Goal: Task Accomplishment & Management: Manage account settings

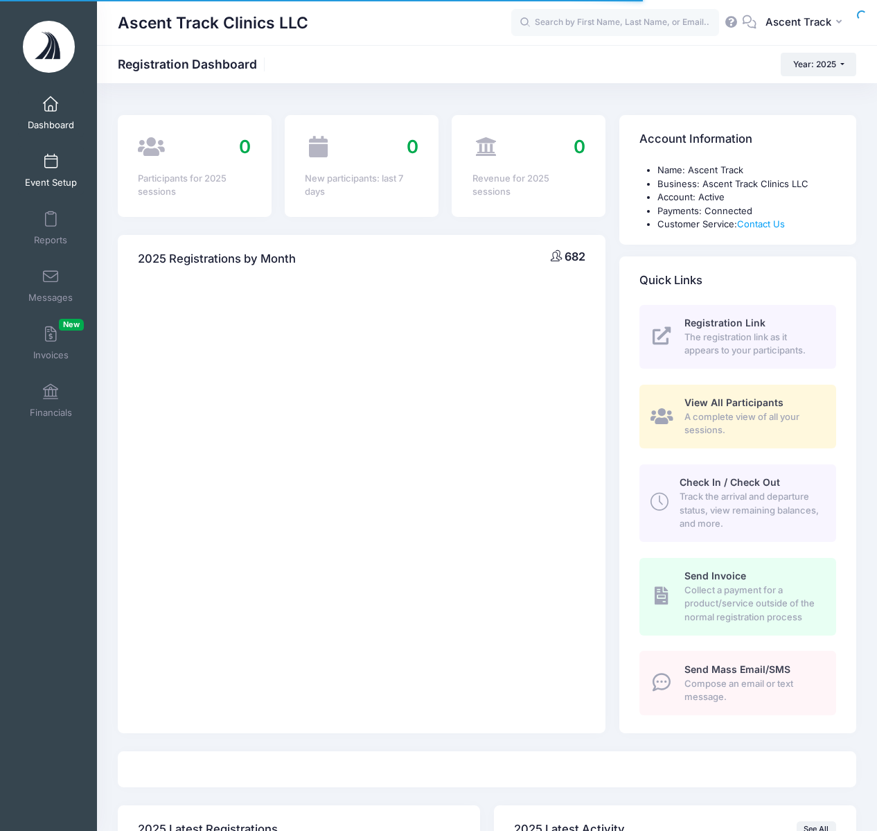
click at [69, 178] on span "Event Setup" at bounding box center [51, 183] width 52 height 12
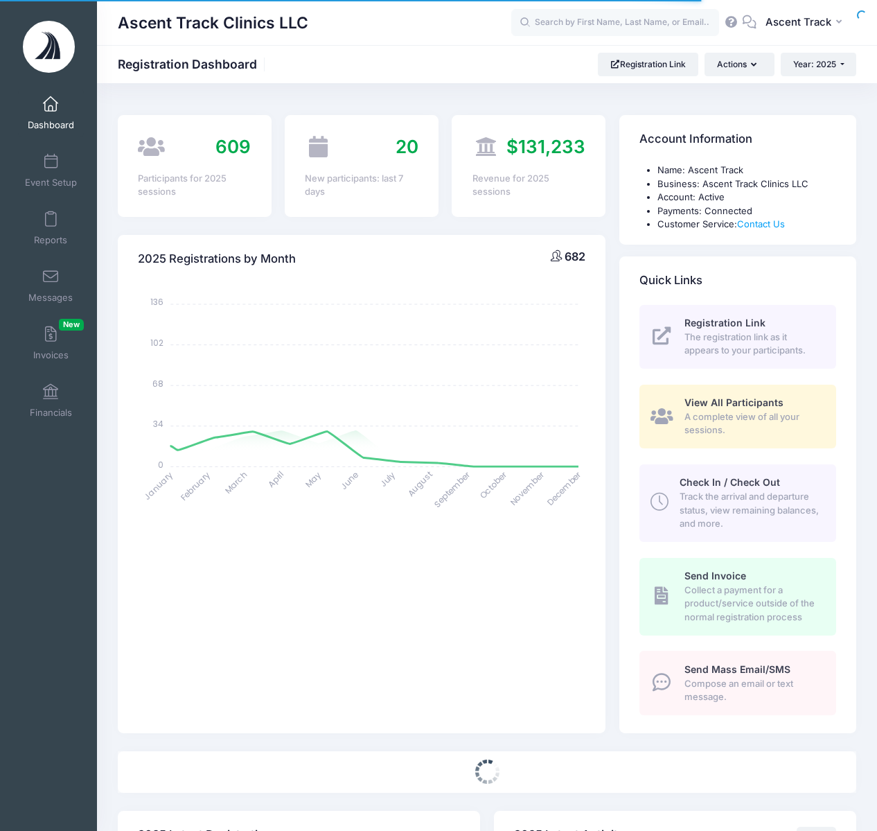
select select
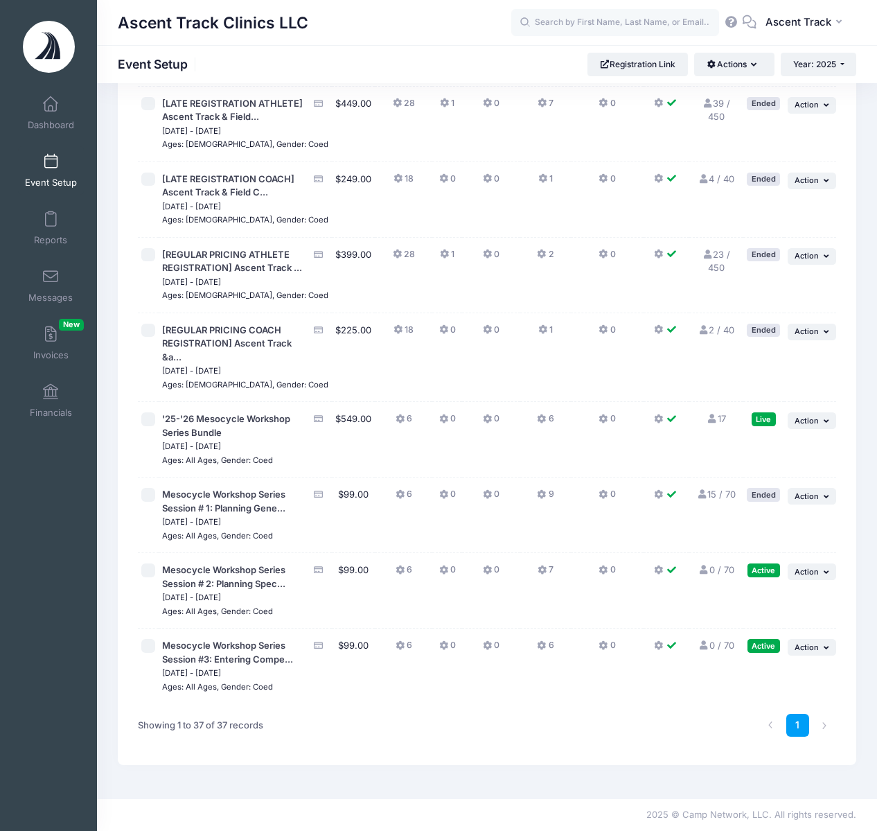
scroll to position [2647, 0]
click at [538, 570] on icon at bounding box center [543, 570] width 11 height 0
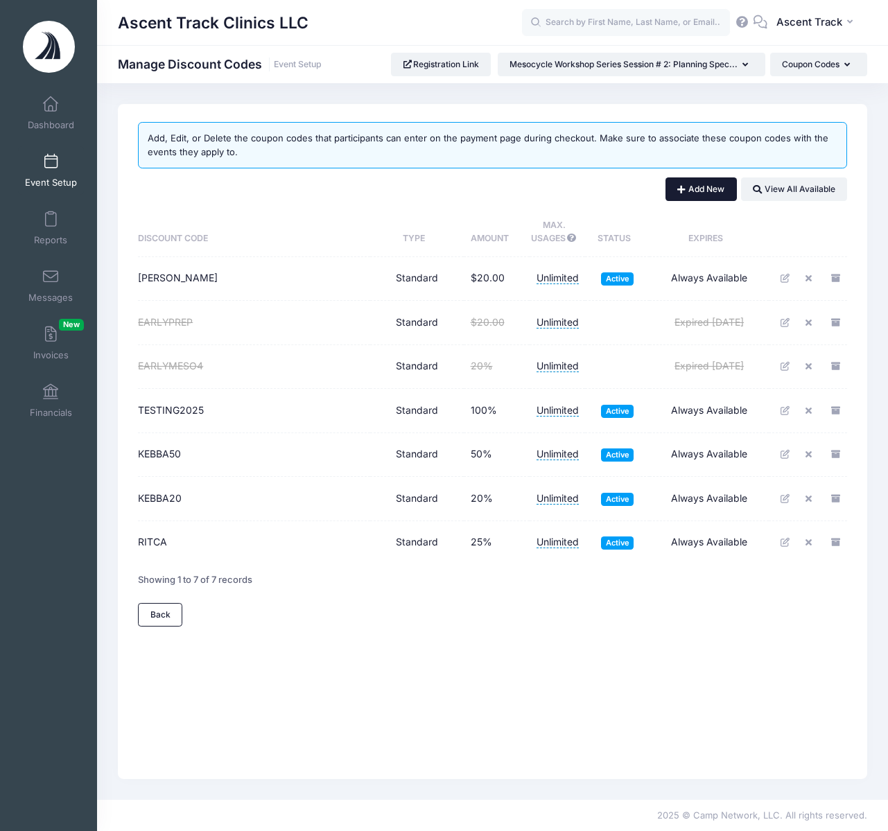
click at [681, 189] on button "Add New" at bounding box center [700, 189] width 71 height 24
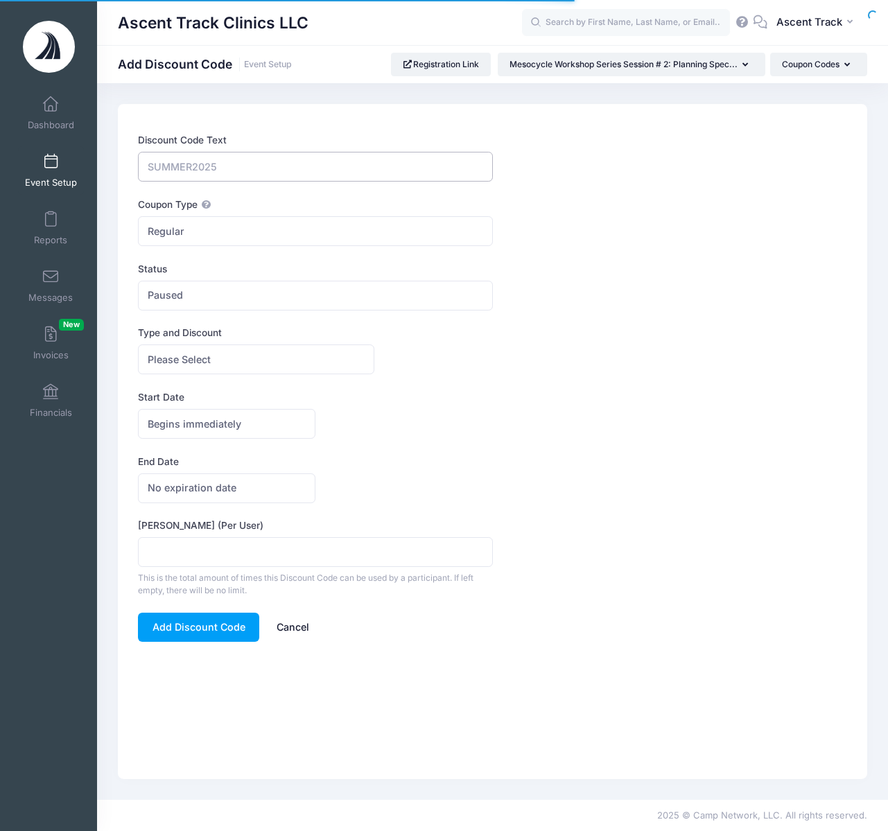
click at [314, 166] on input "Discount Code Text" at bounding box center [315, 167] width 354 height 30
type input "EARLYSPECIFIC"
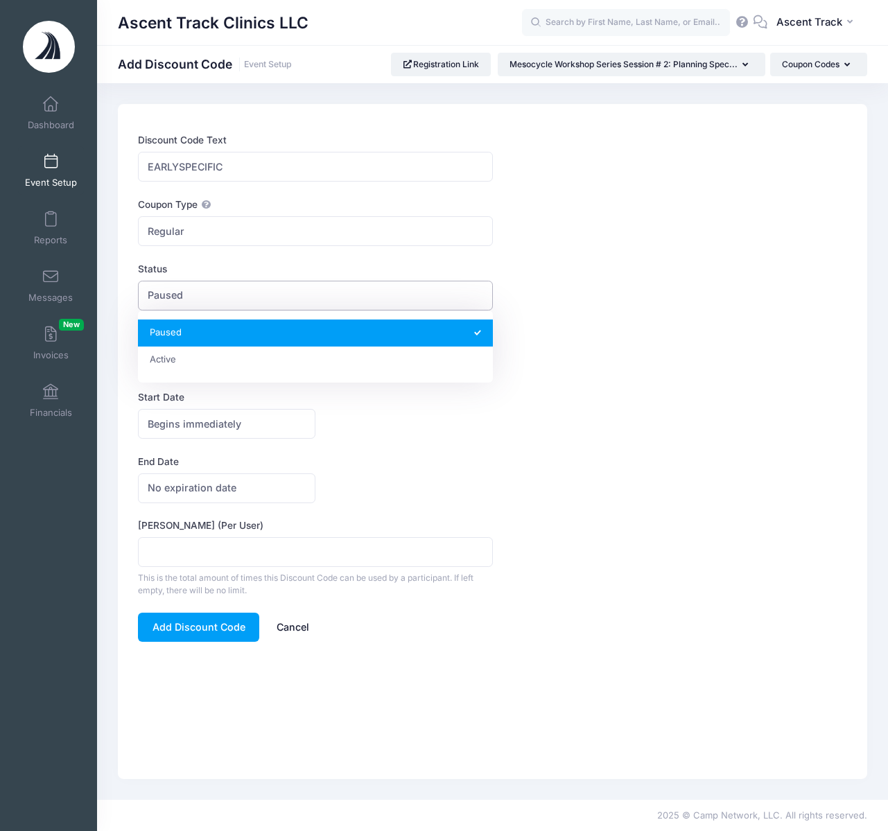
click at [219, 301] on span "Paused" at bounding box center [315, 296] width 354 height 30
select select "1"
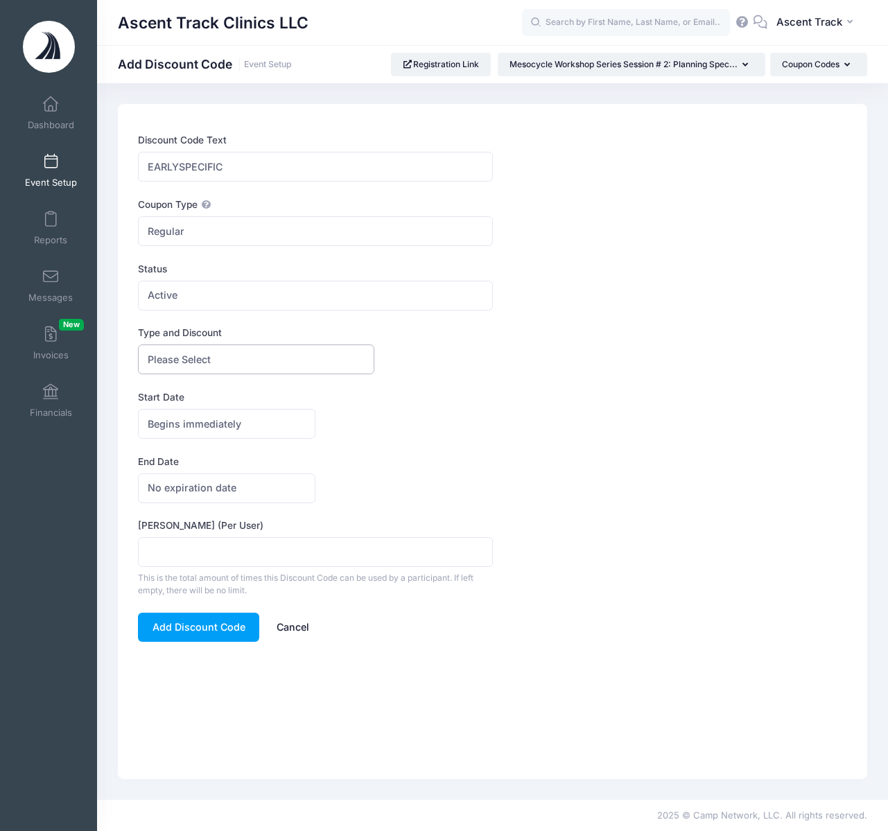
click at [203, 367] on span "Please Select" at bounding box center [179, 359] width 63 height 15
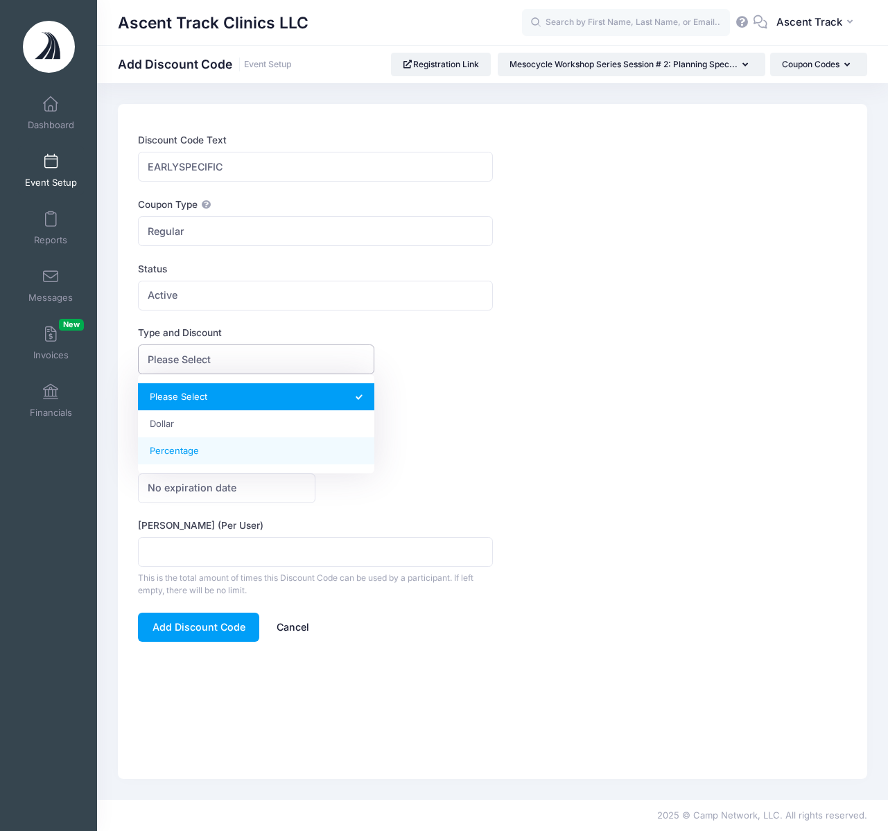
select select "2"
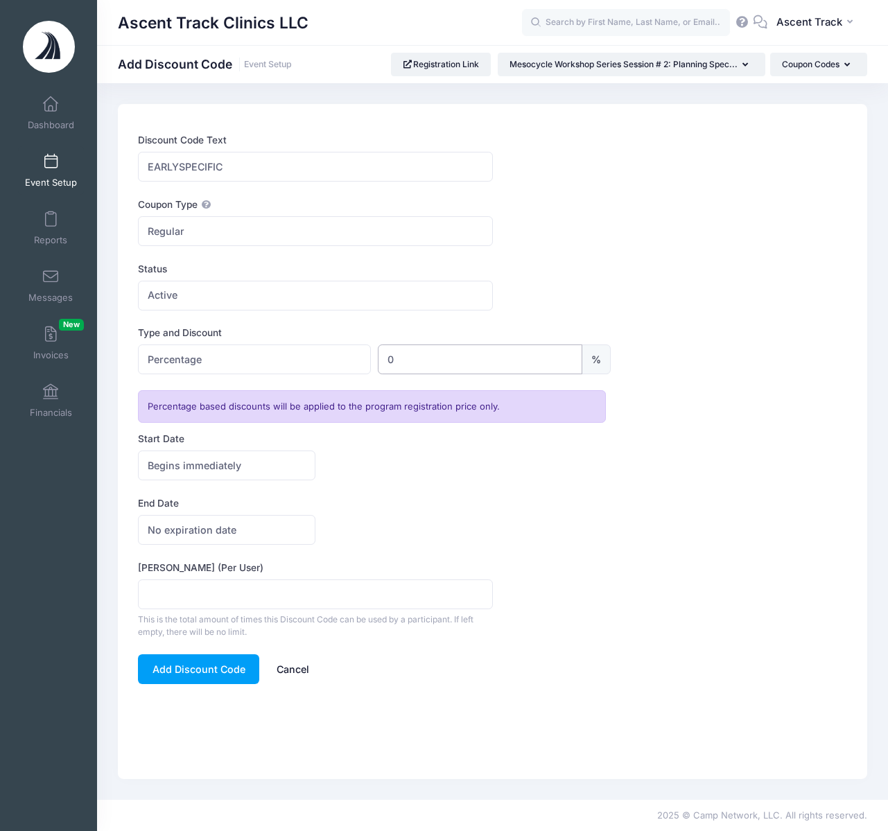
click at [407, 351] on input "0" at bounding box center [480, 359] width 204 height 30
drag, startPoint x: 405, startPoint y: 351, endPoint x: 378, endPoint y: 355, distance: 27.3
click at [381, 355] on input "0" at bounding box center [480, 359] width 204 height 30
type input "20"
click at [192, 674] on button "Add Discount Code" at bounding box center [198, 669] width 121 height 30
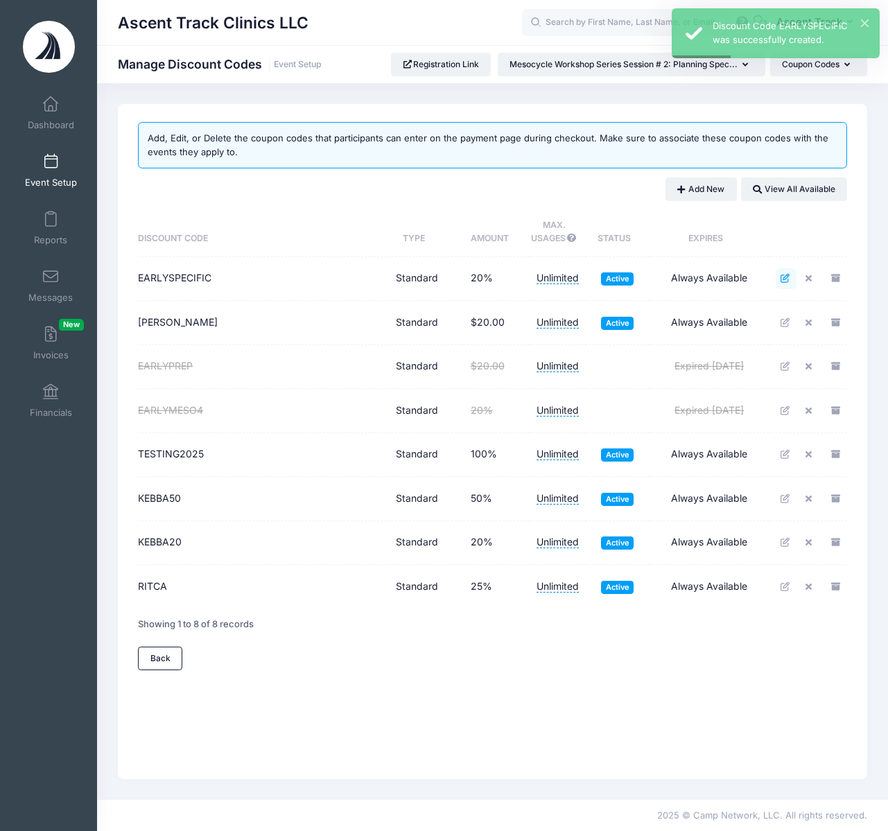
click at [787, 279] on icon at bounding box center [785, 278] width 11 height 9
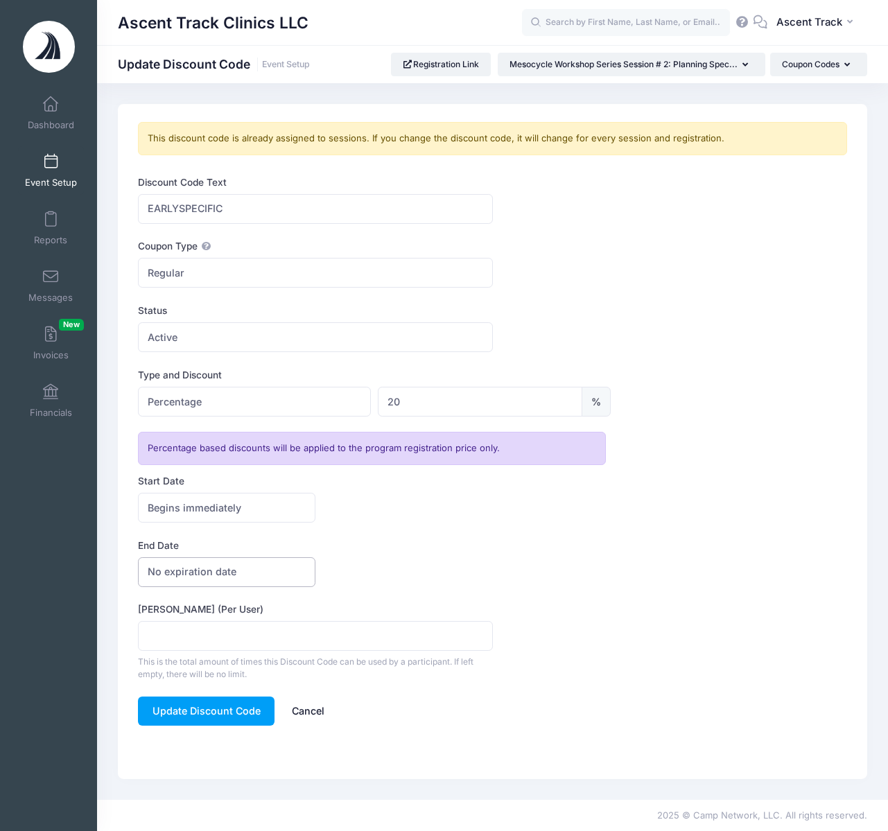
click at [252, 582] on span "No expiration date" at bounding box center [226, 572] width 177 height 30
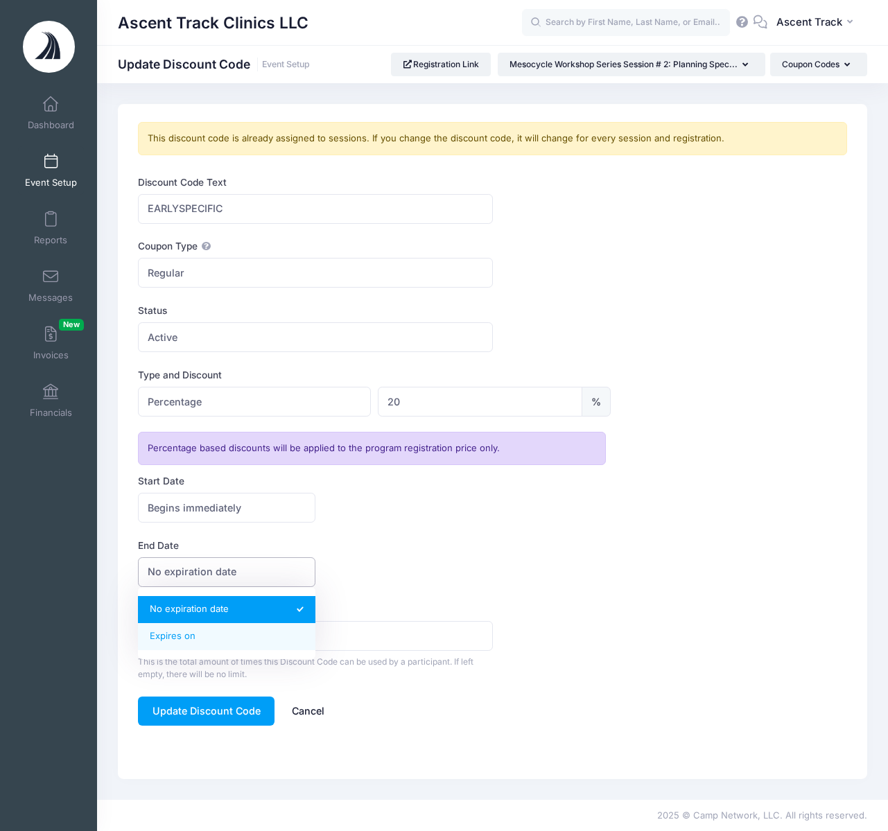
select select "1"
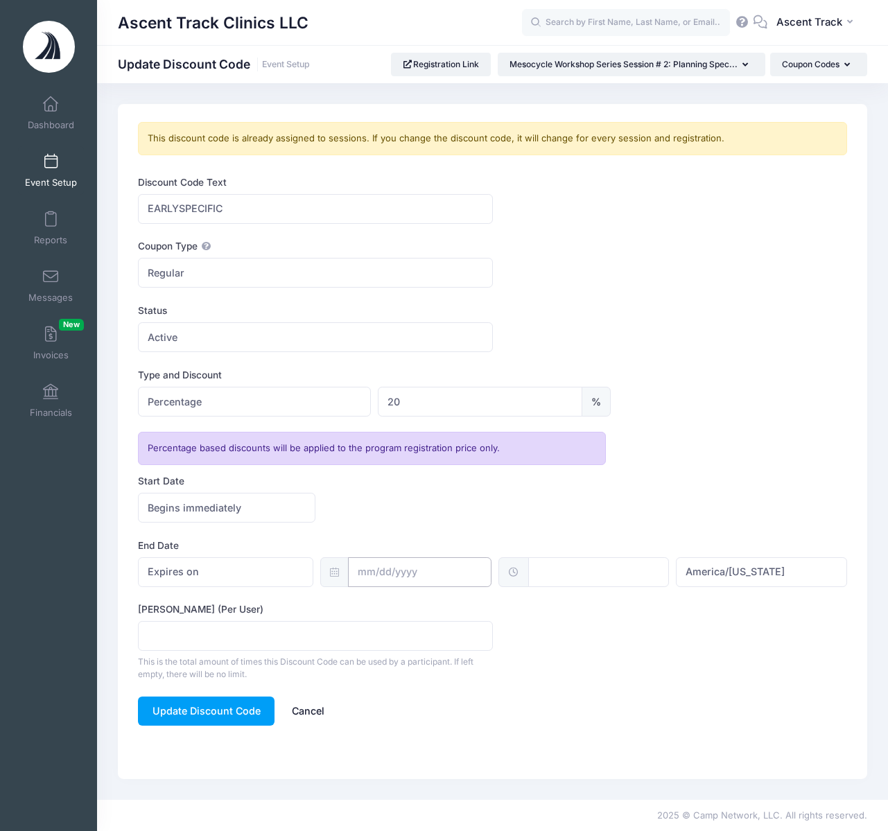
click at [403, 574] on input "text" at bounding box center [419, 572] width 143 height 30
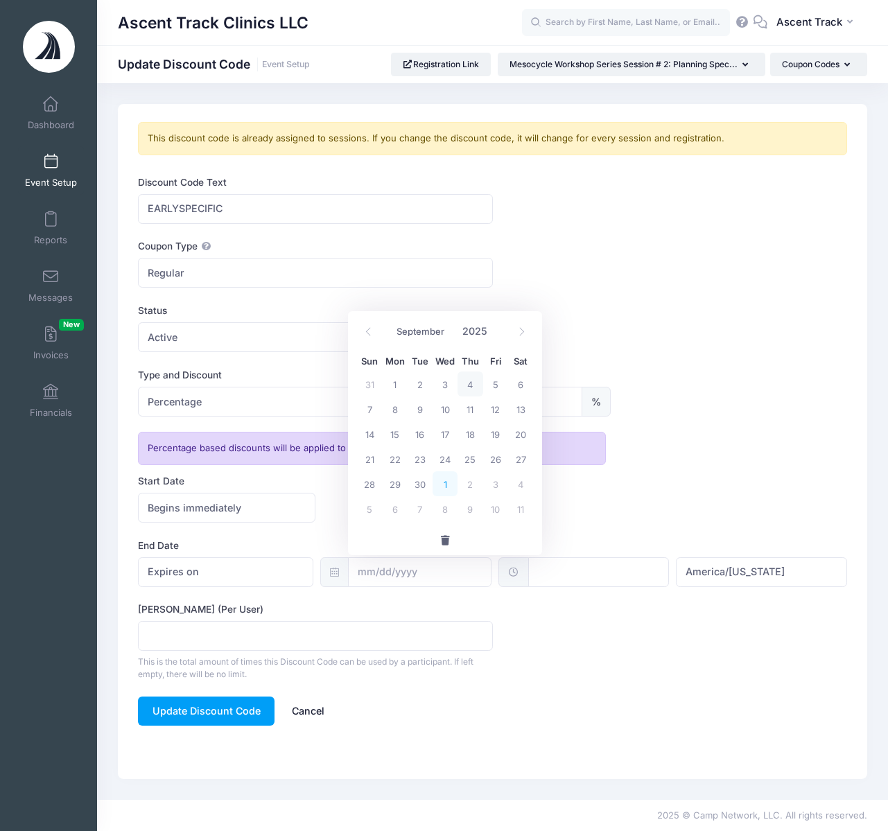
click at [448, 487] on span "1" at bounding box center [444, 483] width 25 height 25
type input "[DATE]"
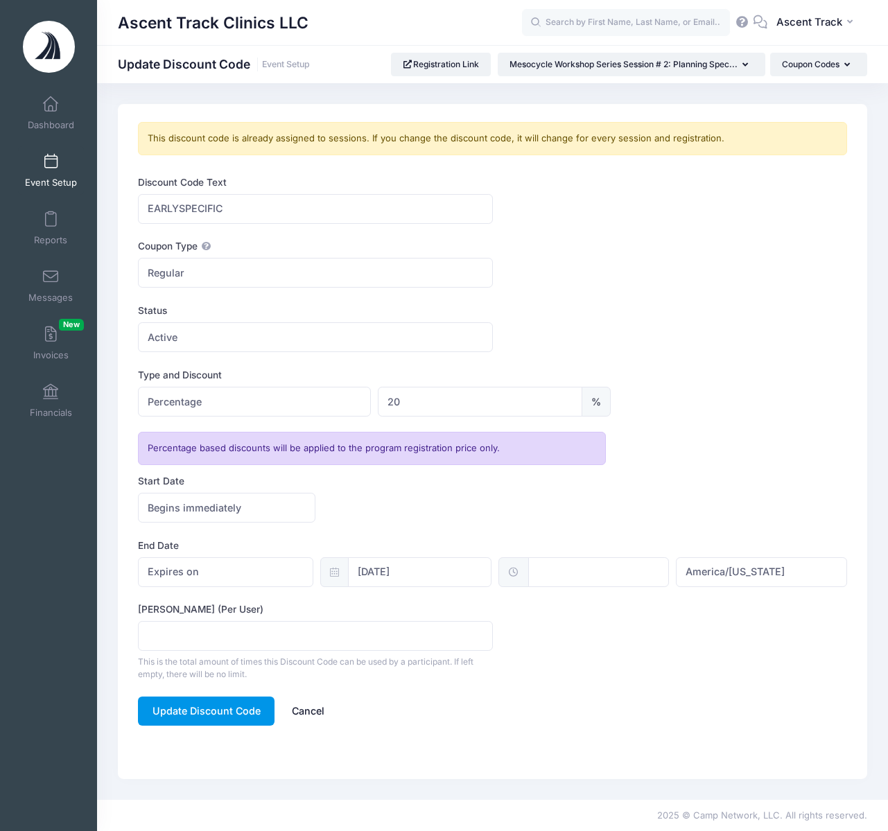
click at [169, 720] on button "Update Discount Code" at bounding box center [206, 711] width 136 height 30
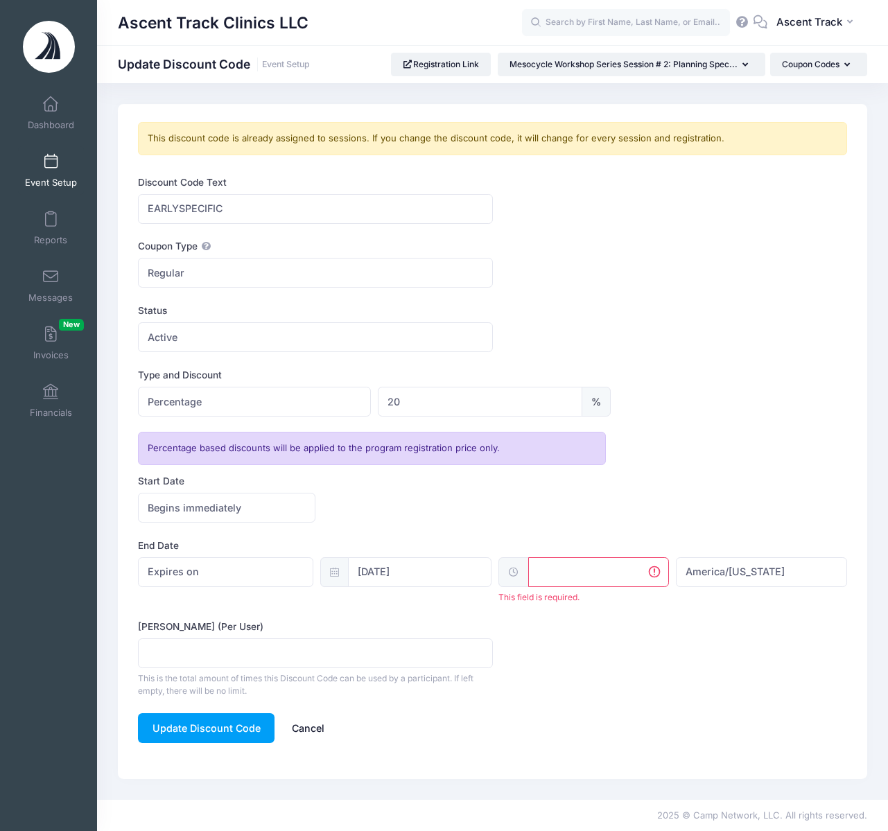
click at [612, 584] on input "text" at bounding box center [598, 572] width 141 height 30
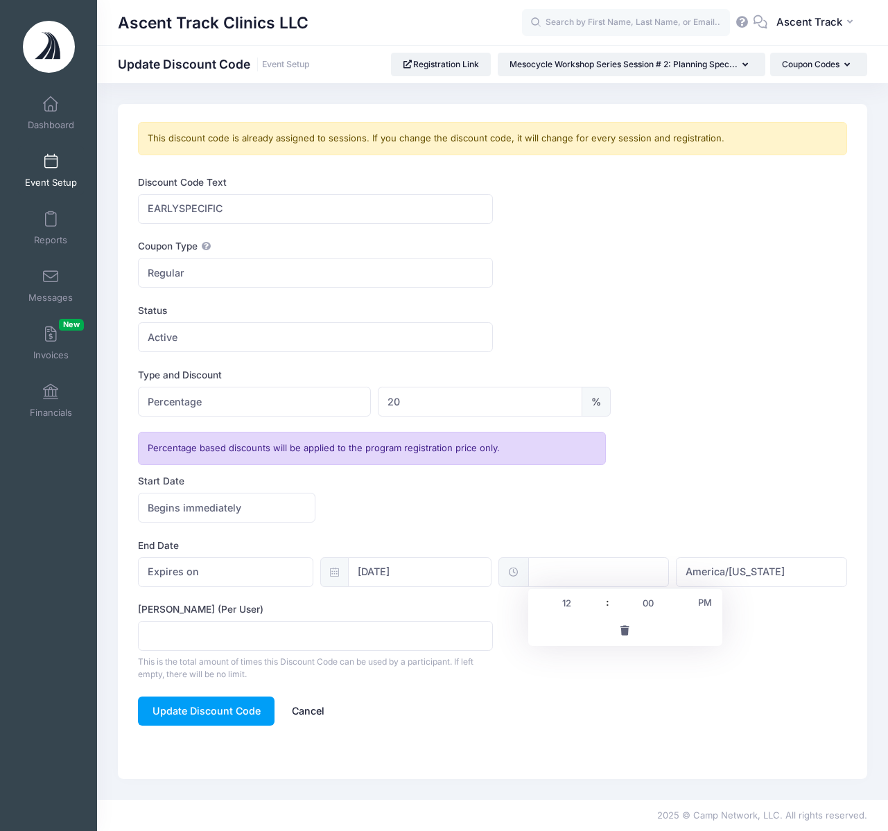
type input "12:00"
click at [755, 686] on form "Discount Code Text EARLYSPECIFIC Coupon Type Regular Conditional Regular These …" at bounding box center [492, 450] width 709 height 551
click at [190, 714] on button "Update Discount Code" at bounding box center [206, 711] width 136 height 30
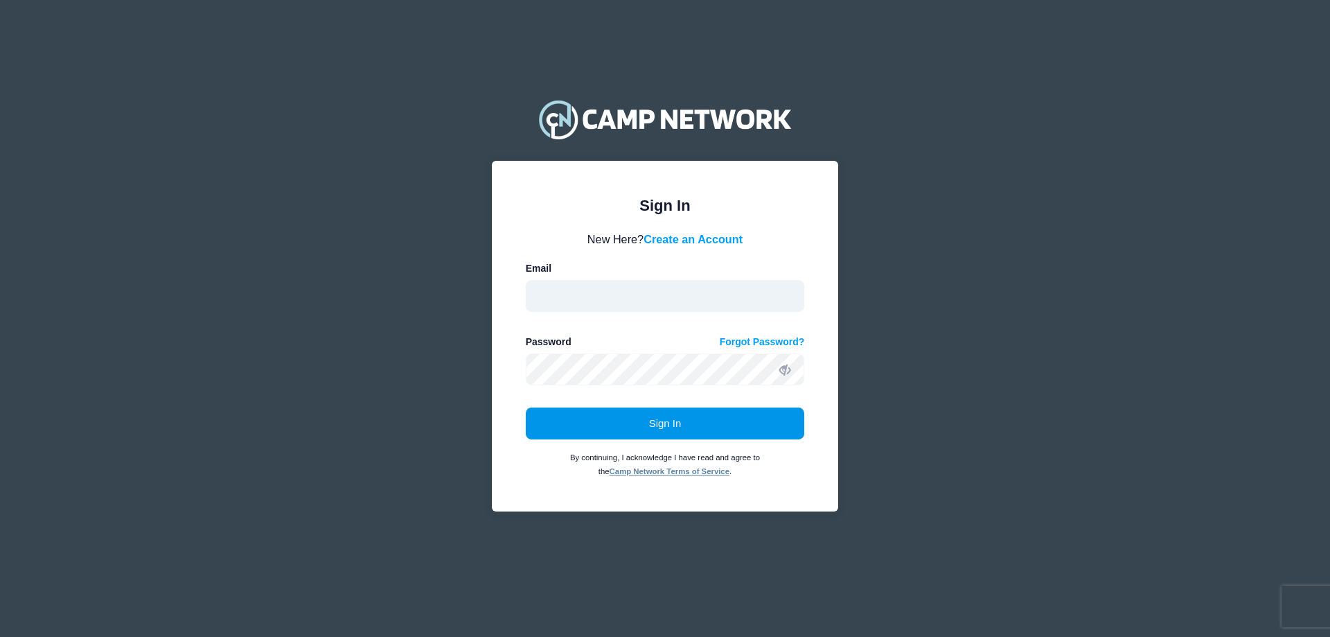
type input "[EMAIL_ADDRESS][DOMAIN_NAME]"
click at [644, 426] on button "Sign In" at bounding box center [665, 423] width 279 height 32
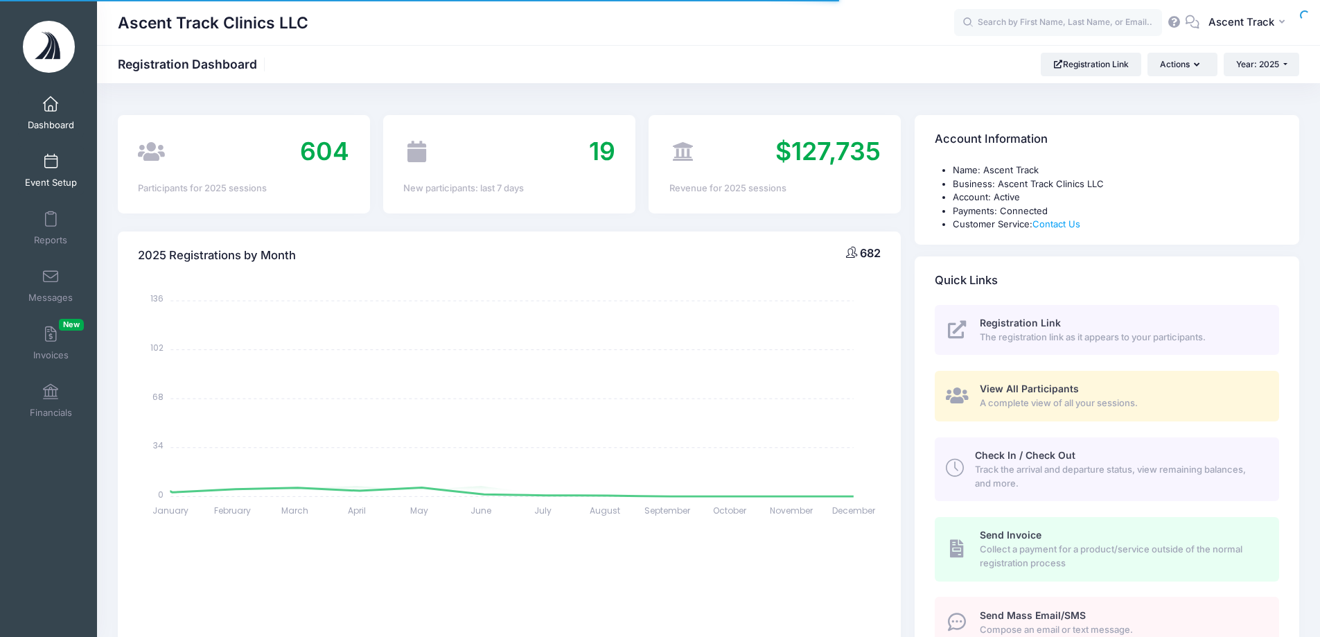
select select
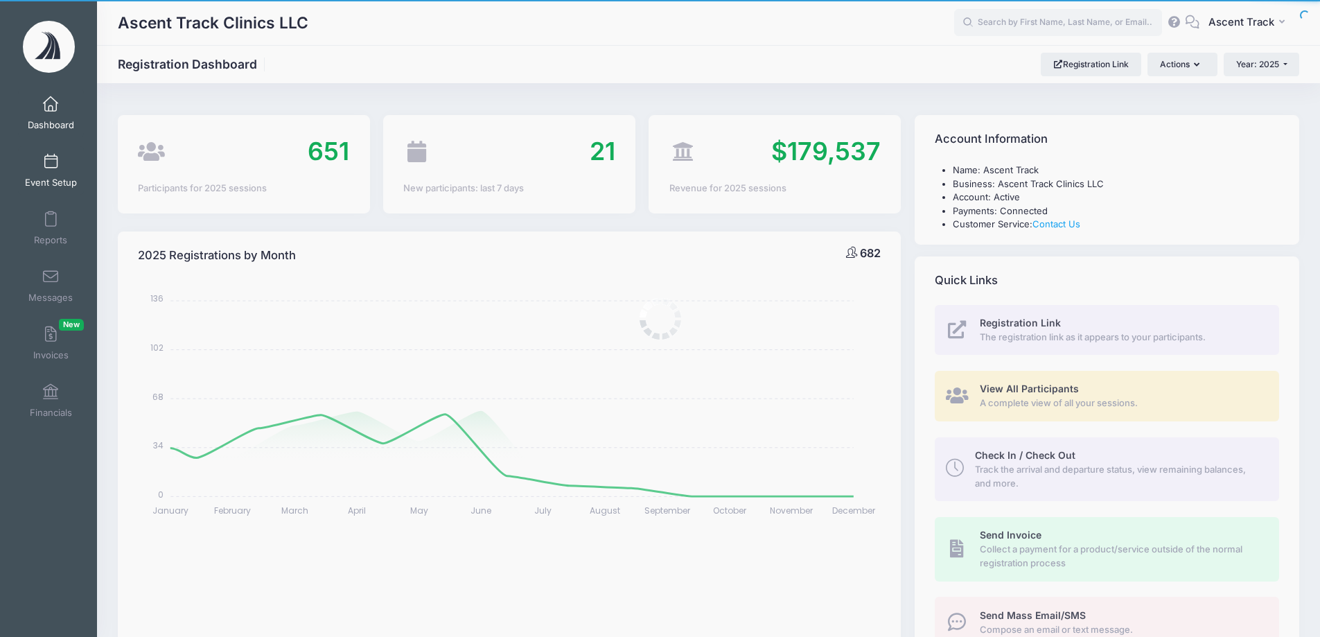
click at [33, 167] on link "Event Setup" at bounding box center [51, 170] width 66 height 48
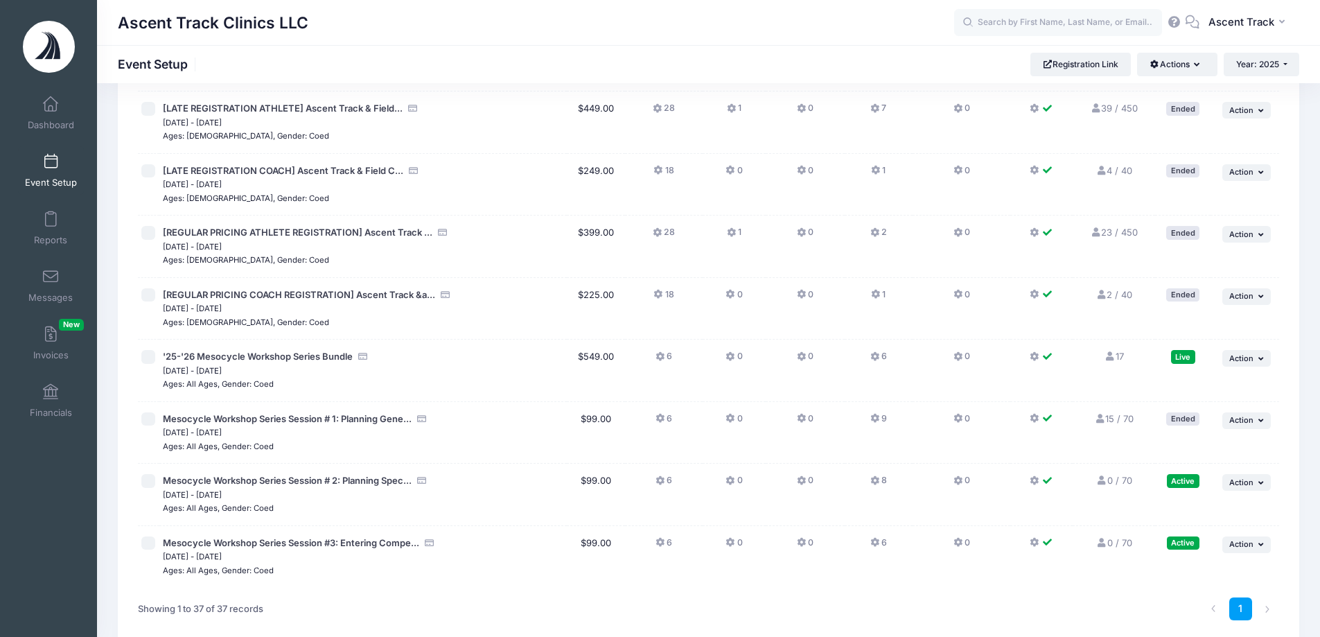
scroll to position [1965, 0]
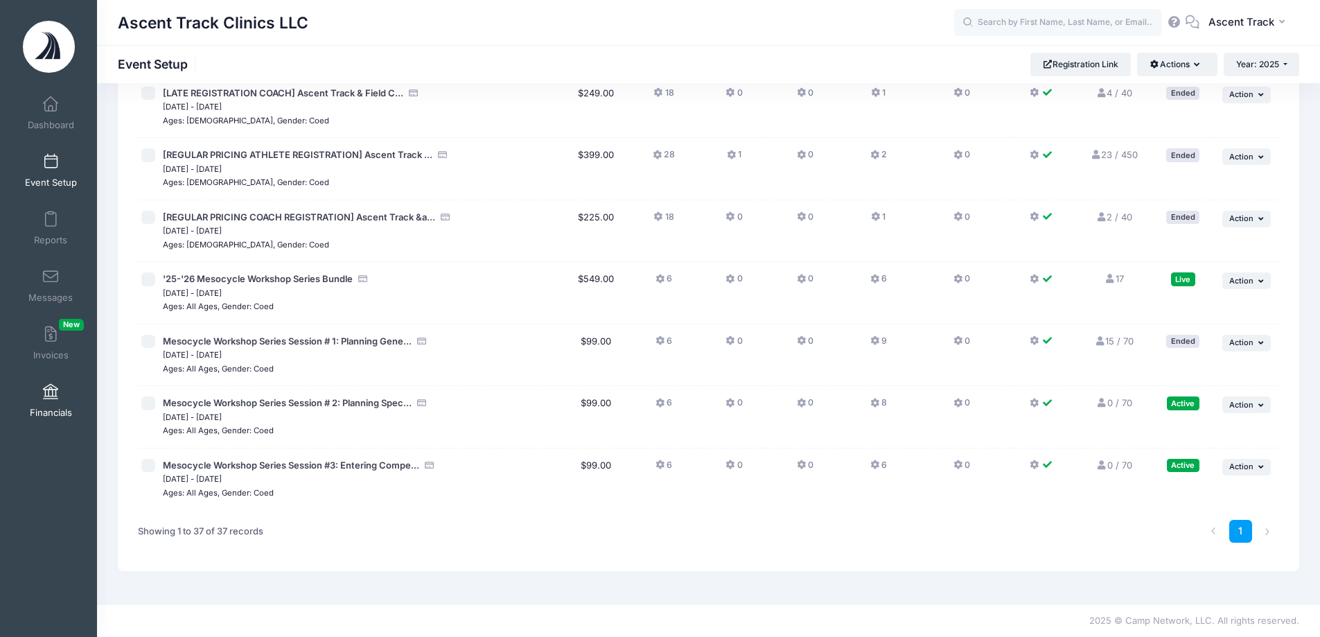
click at [72, 400] on link "Financials" at bounding box center [51, 400] width 66 height 48
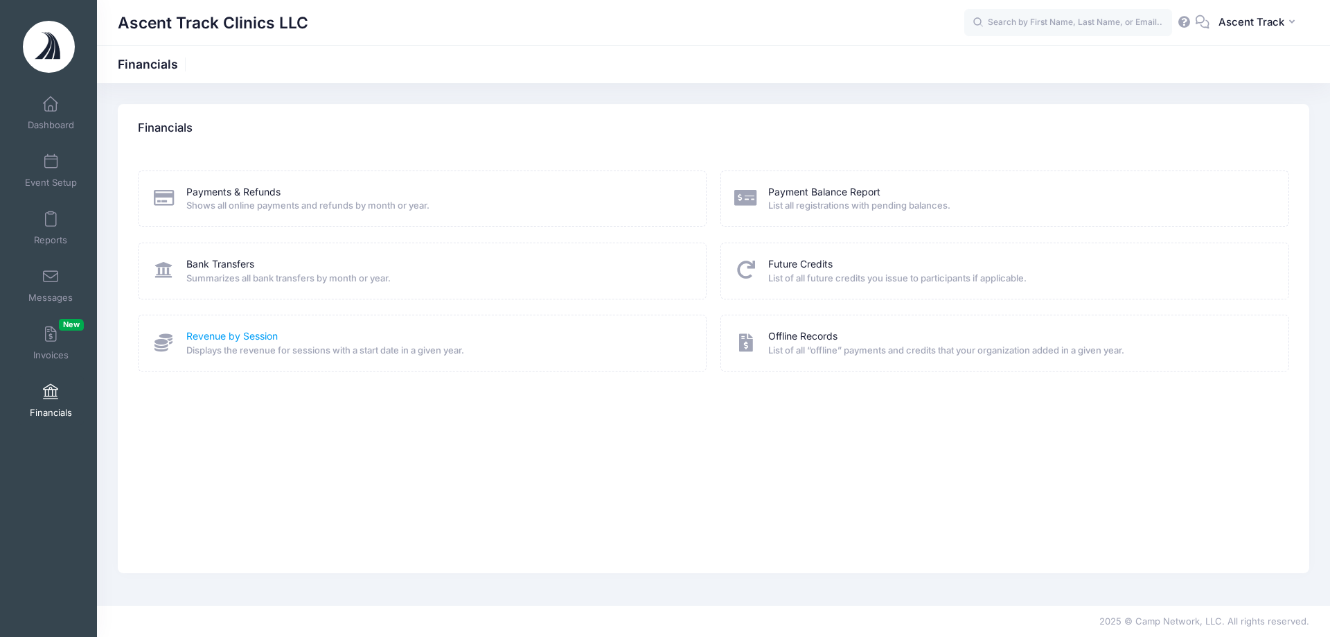
click at [245, 340] on link "Revenue by Session" at bounding box center [231, 336] width 91 height 15
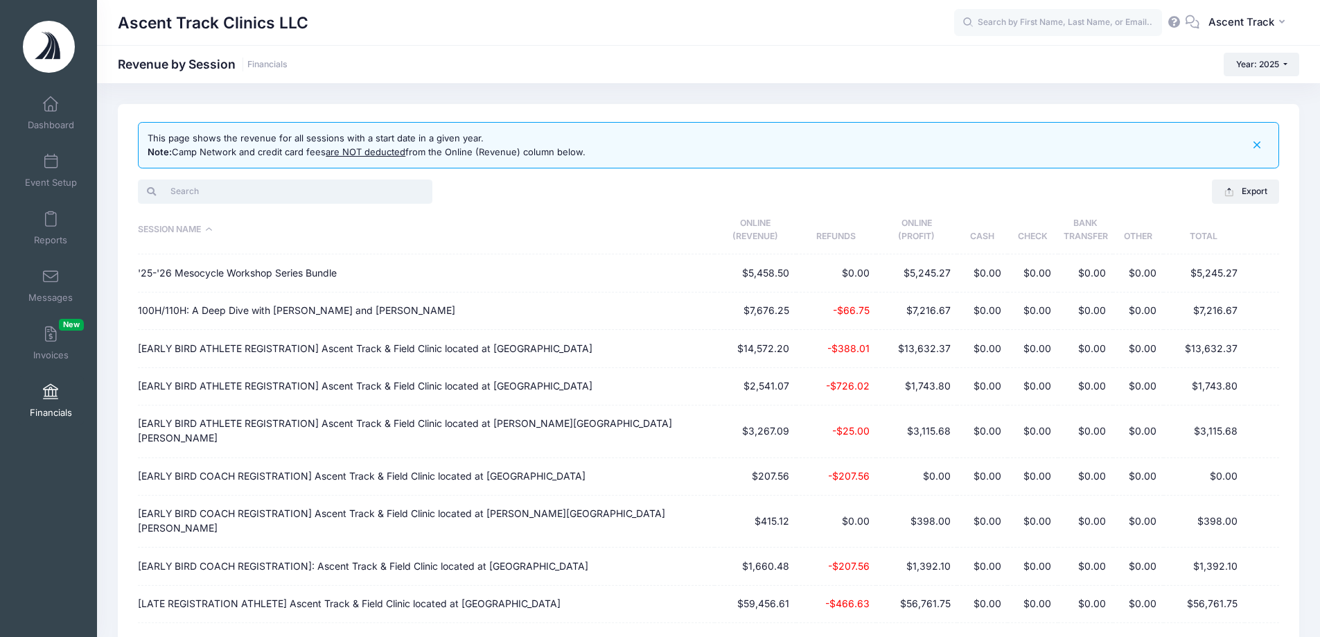
click at [197, 193] on input "search" at bounding box center [285, 191] width 294 height 24
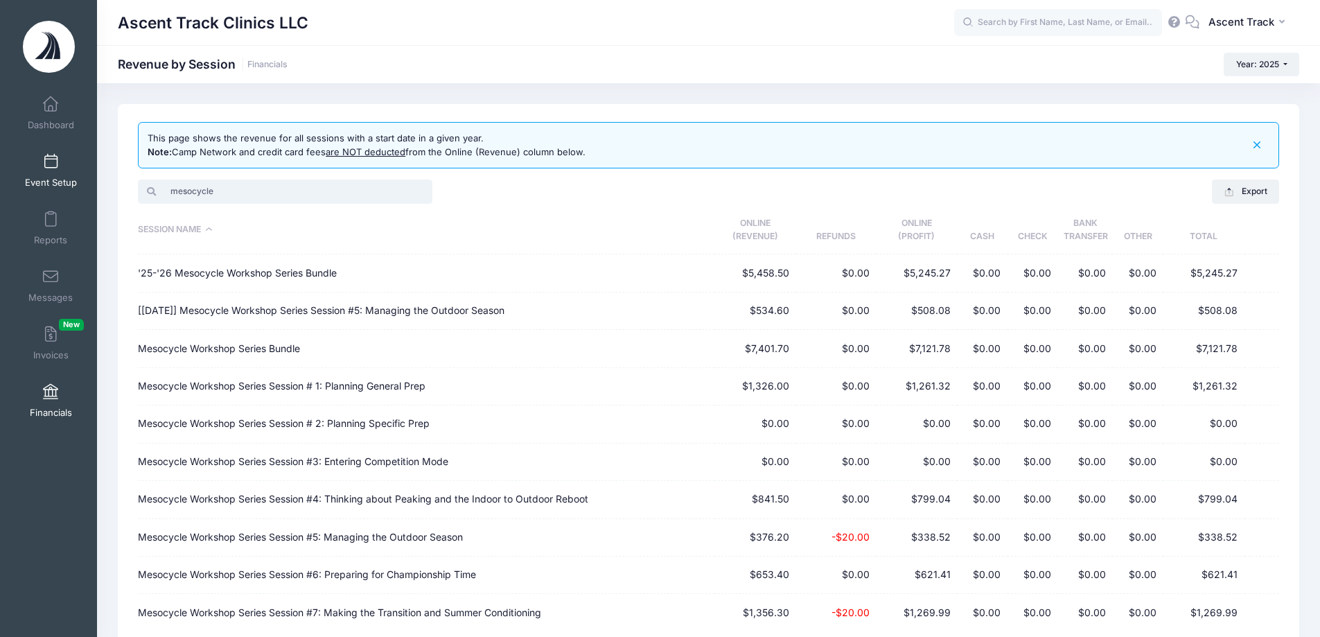
type input "mesocycle"
click at [51, 155] on span at bounding box center [51, 162] width 0 height 15
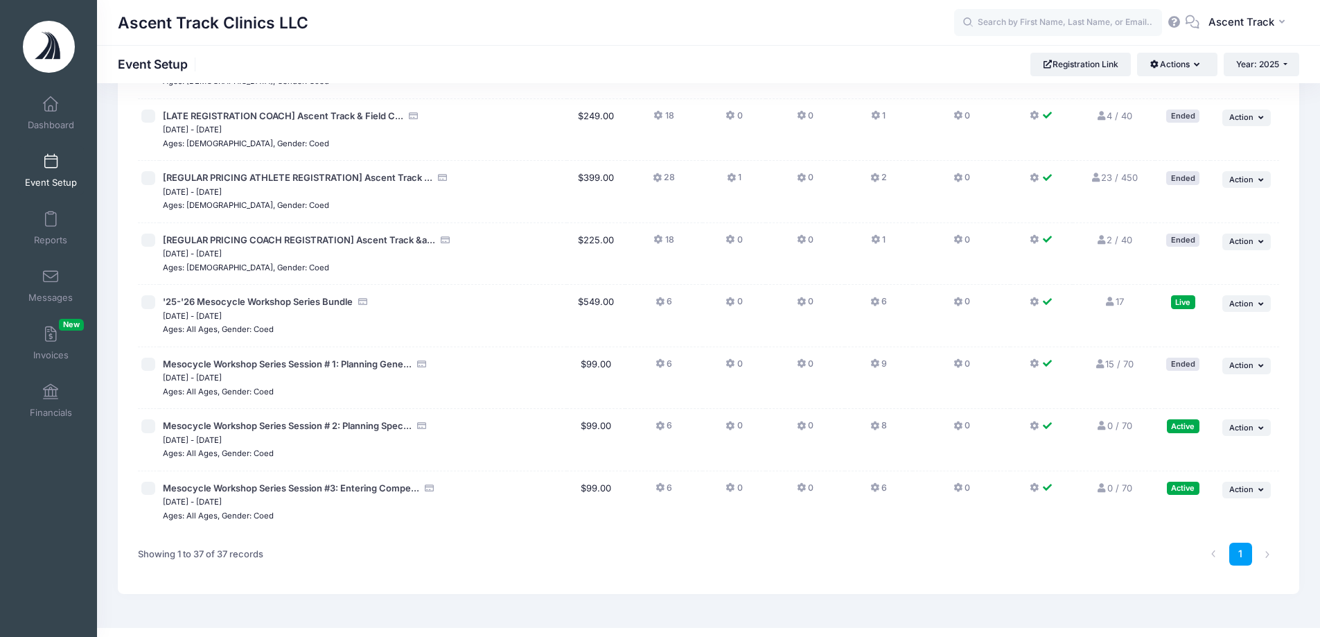
scroll to position [1965, 0]
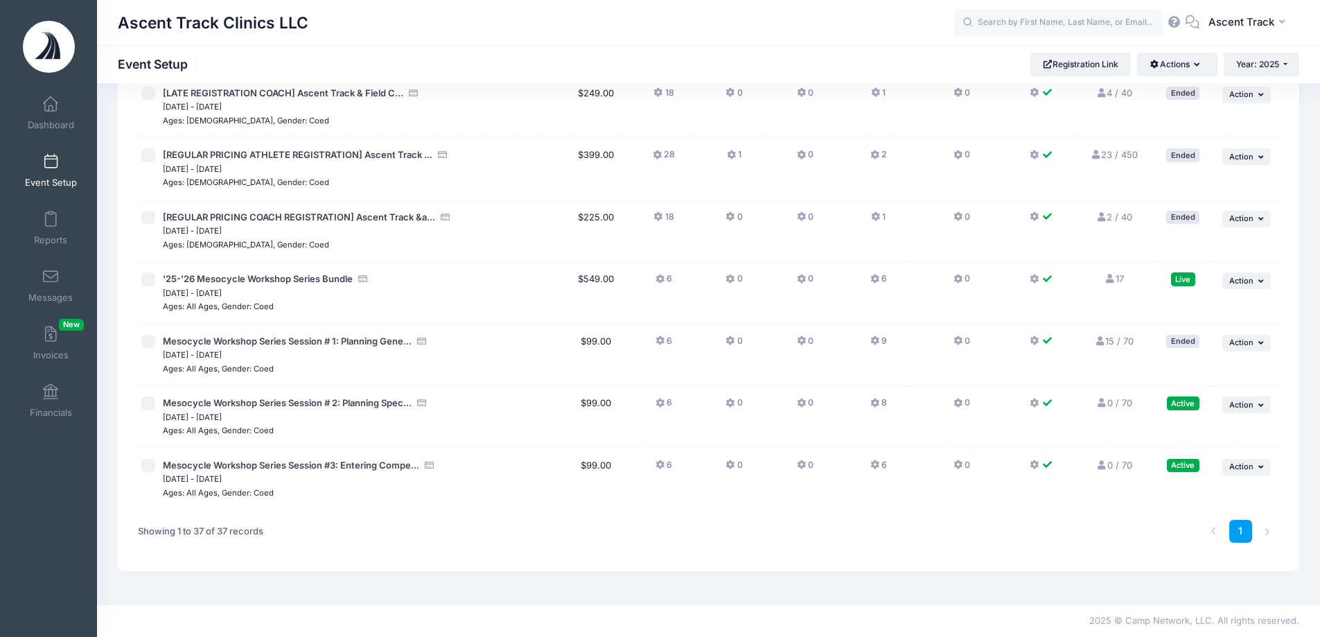
click at [1135, 357] on td "15 / 70 Full" at bounding box center [1114, 355] width 82 height 62
click at [62, 393] on link "Financials" at bounding box center [51, 400] width 66 height 48
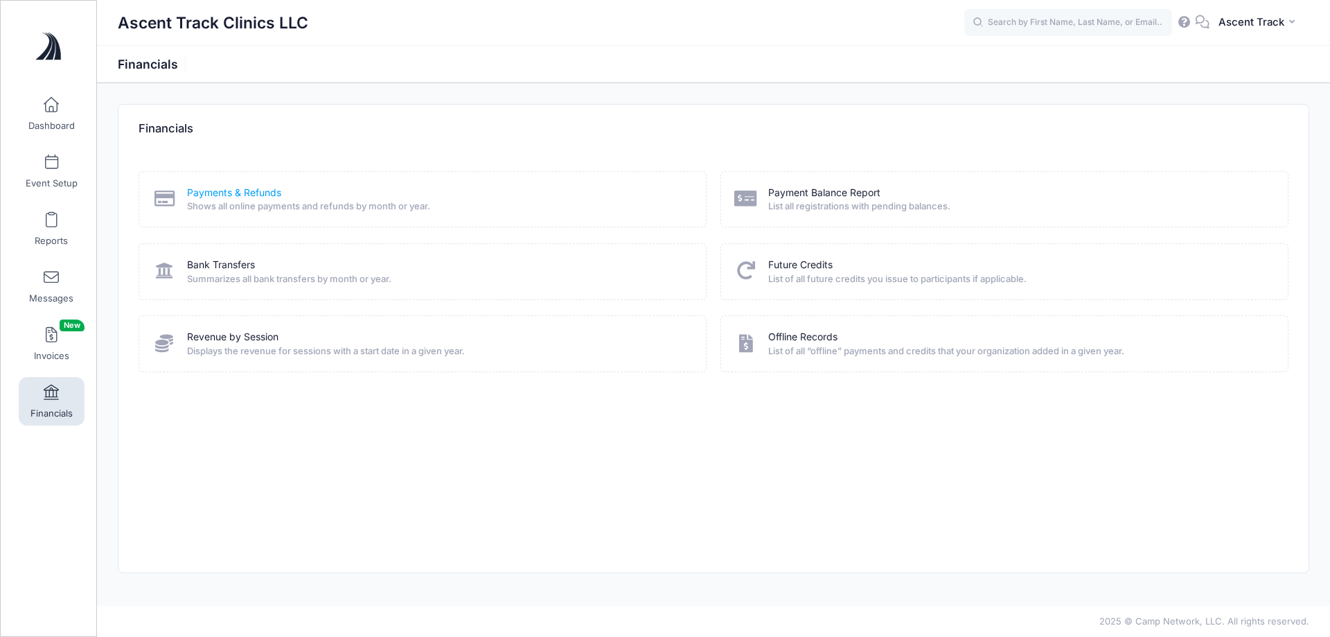
click at [254, 192] on link "Payments & Refunds" at bounding box center [234, 193] width 94 height 15
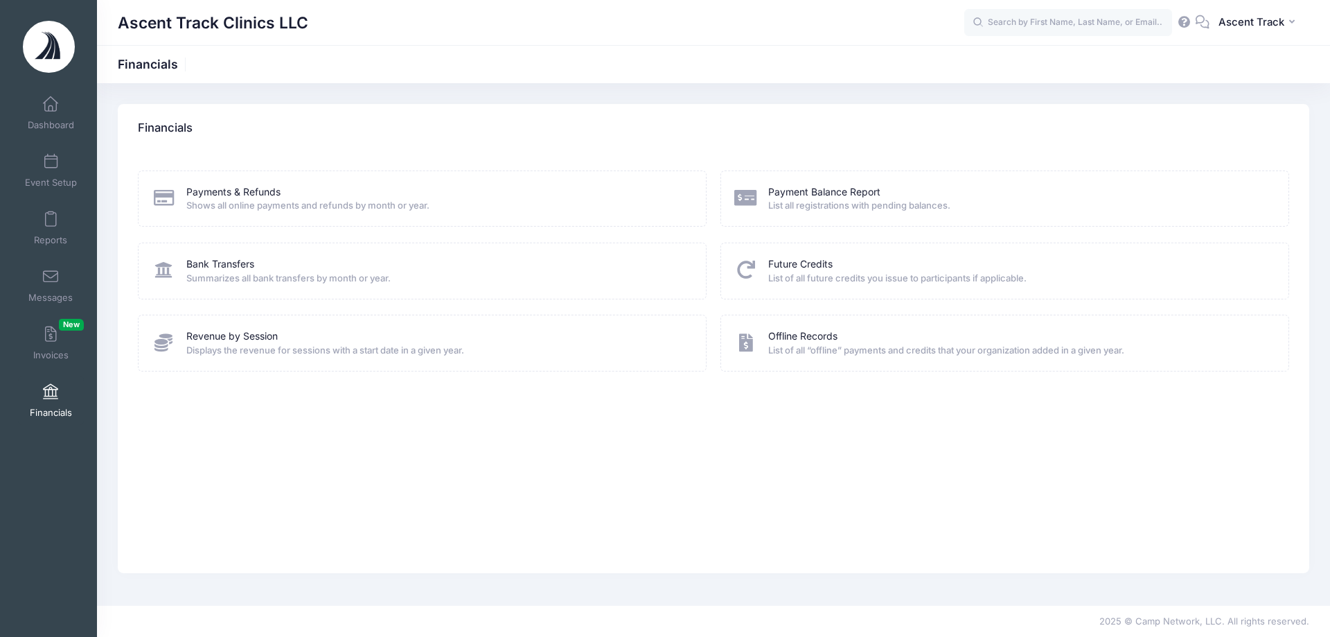
click at [33, 388] on link "Financials" at bounding box center [51, 400] width 66 height 48
click at [274, 337] on link "Revenue by Session" at bounding box center [231, 336] width 91 height 15
